Goal: Download file/media

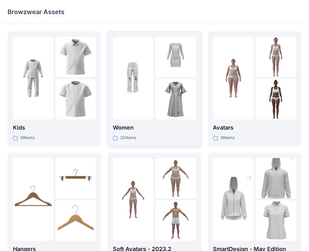
click at [130, 69] on img at bounding box center [133, 78] width 40 height 40
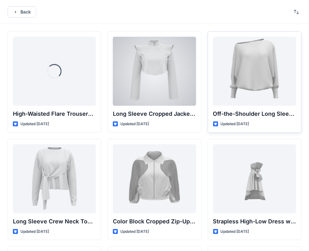
click at [237, 77] on div at bounding box center [254, 71] width 83 height 69
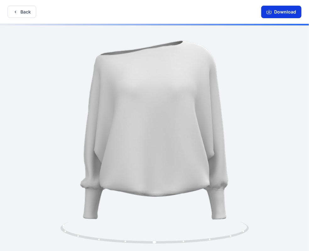
click at [277, 11] on button "Download" at bounding box center [281, 12] width 40 height 13
